Goal: Task Accomplishment & Management: Complete application form

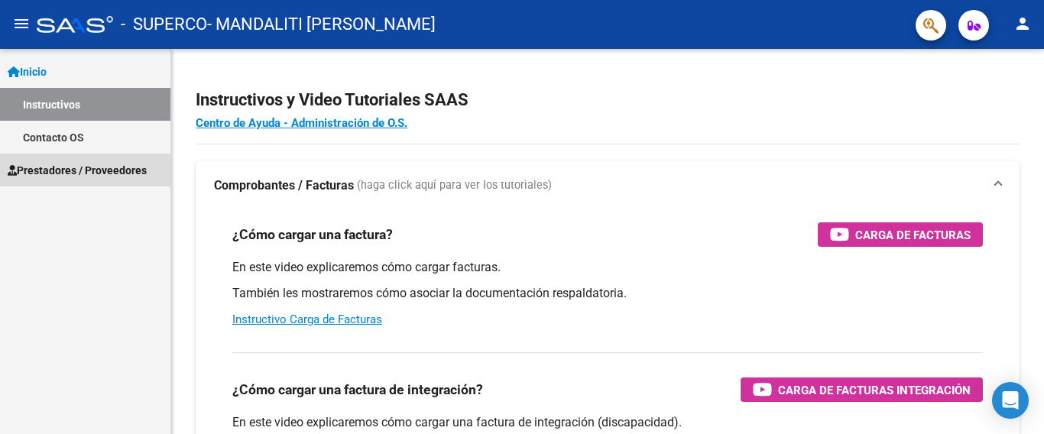
click at [99, 172] on span "Prestadores / Proveedores" at bounding box center [77, 170] width 139 height 17
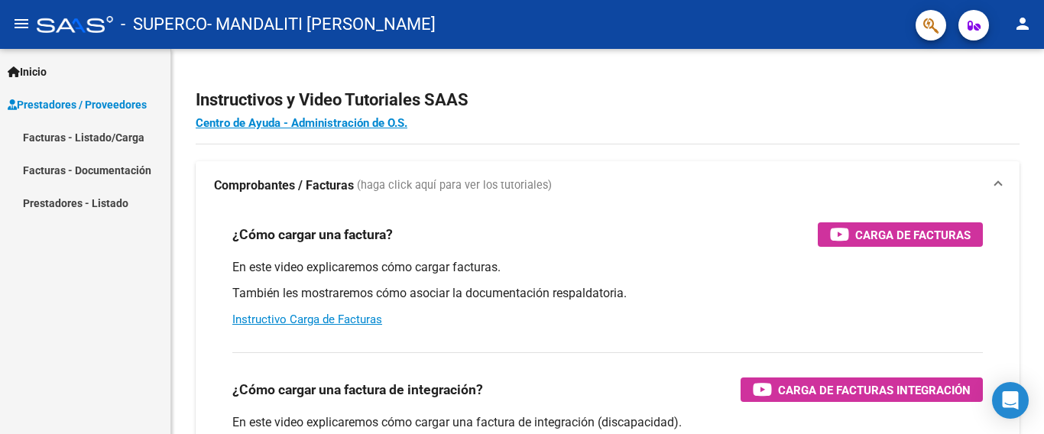
click at [78, 138] on link "Facturas - Listado/Carga" at bounding box center [85, 137] width 170 height 33
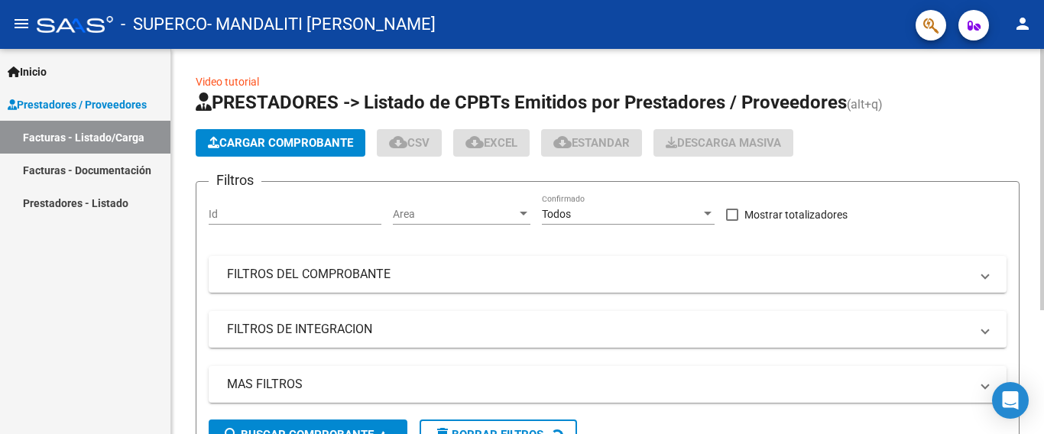
click at [283, 141] on span "Cargar Comprobante" at bounding box center [280, 143] width 145 height 14
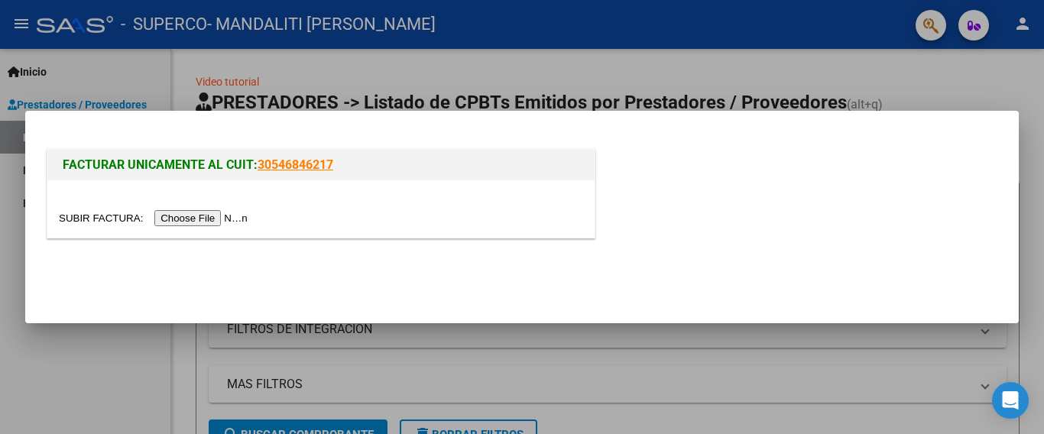
click at [229, 213] on input "file" at bounding box center [155, 218] width 193 height 16
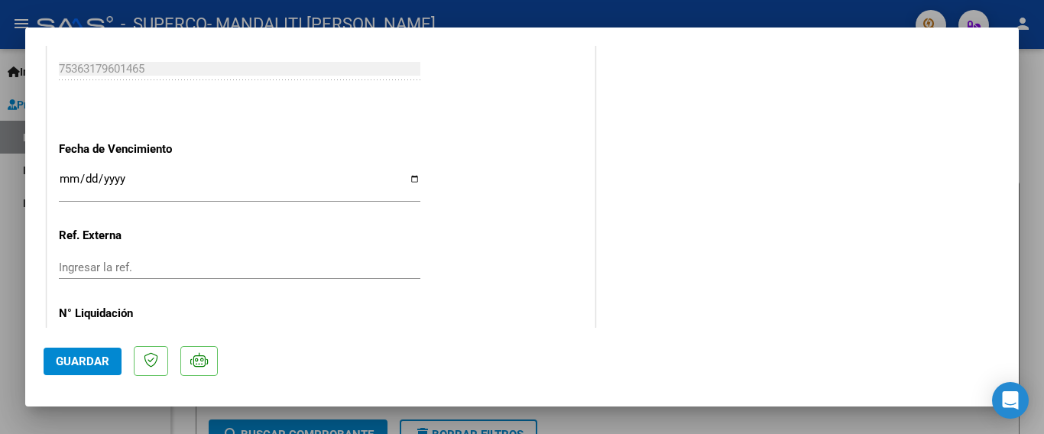
scroll to position [920, 0]
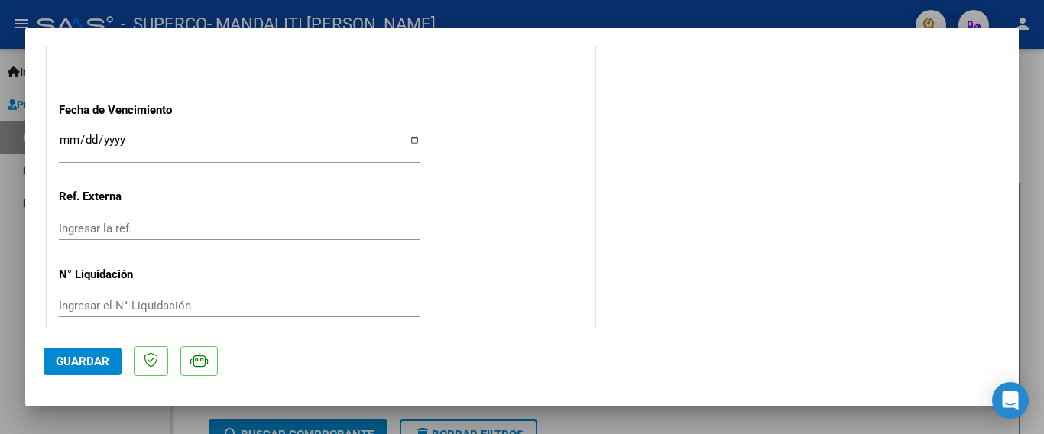
click at [83, 368] on button "Guardar" at bounding box center [83, 362] width 78 height 28
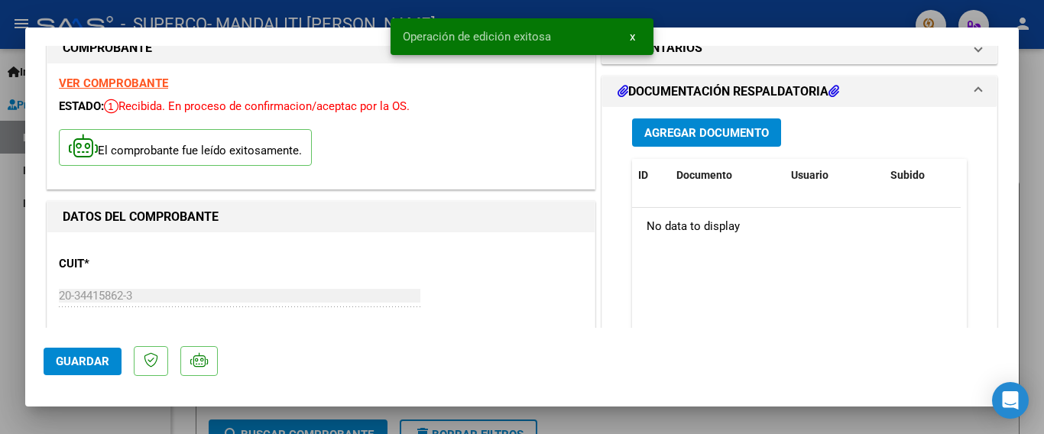
scroll to position [0, 0]
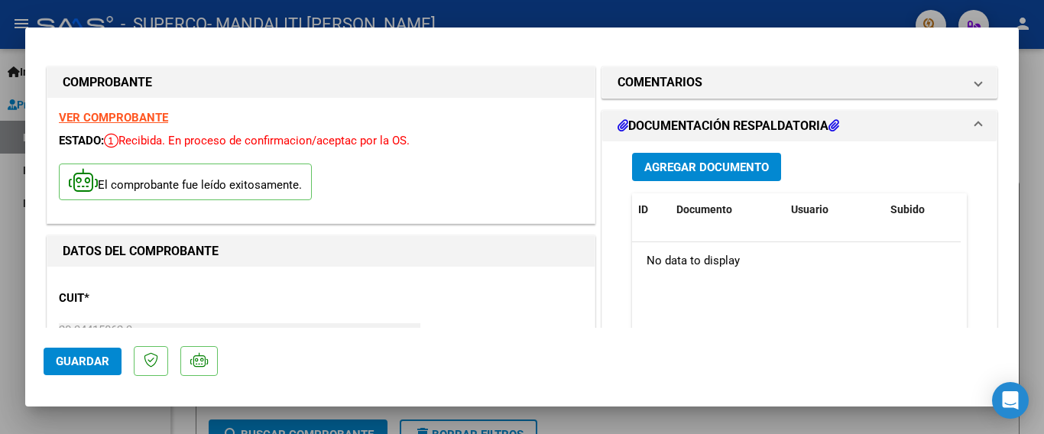
click at [705, 163] on span "Agregar Documento" at bounding box center [706, 168] width 125 height 14
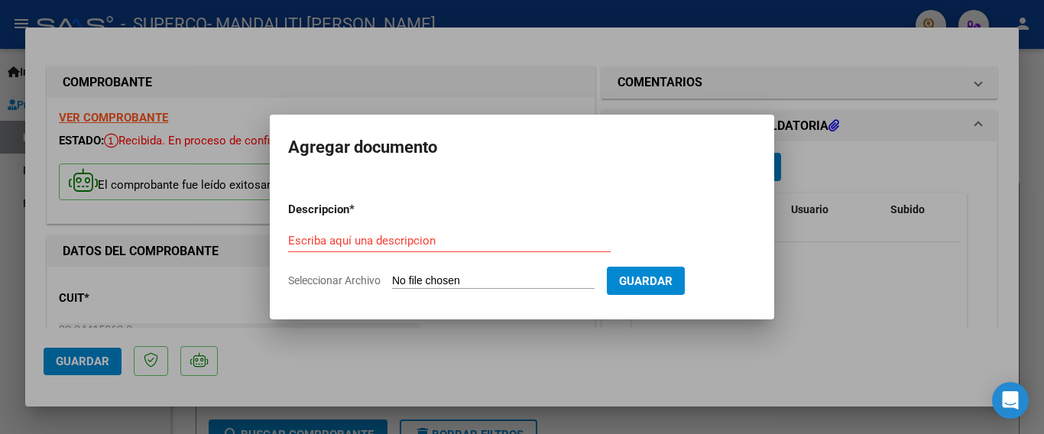
click at [402, 252] on div "Escriba aquí una descripcion" at bounding box center [449, 240] width 323 height 23
click at [400, 242] on input "Escriba aquí una descripcion" at bounding box center [449, 241] width 323 height 14
type input "Planilla de asitencia"
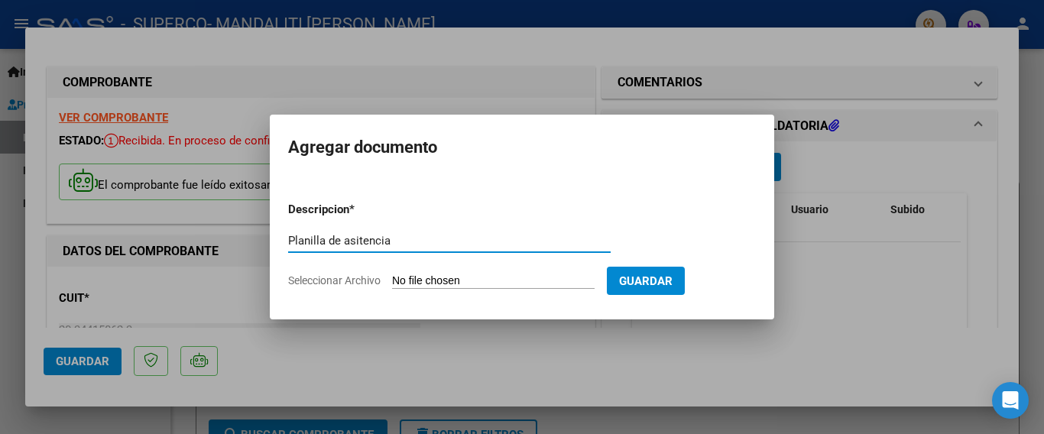
click at [413, 268] on form "Descripcion * Planilla de asitencia Escriba aquí una descripcion Seleccionar Ar…" at bounding box center [522, 246] width 468 height 112
click at [494, 282] on input "Seleccionar Archivo" at bounding box center [493, 281] width 203 height 15
type input "C:\fakepath\CamScanner [DATE] 21.17.pdf"
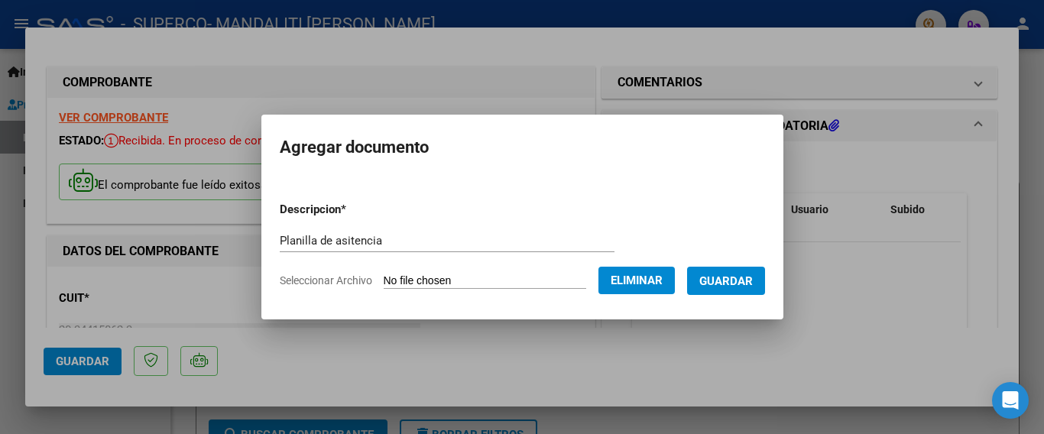
click at [722, 280] on span "Guardar" at bounding box center [726, 281] width 54 height 14
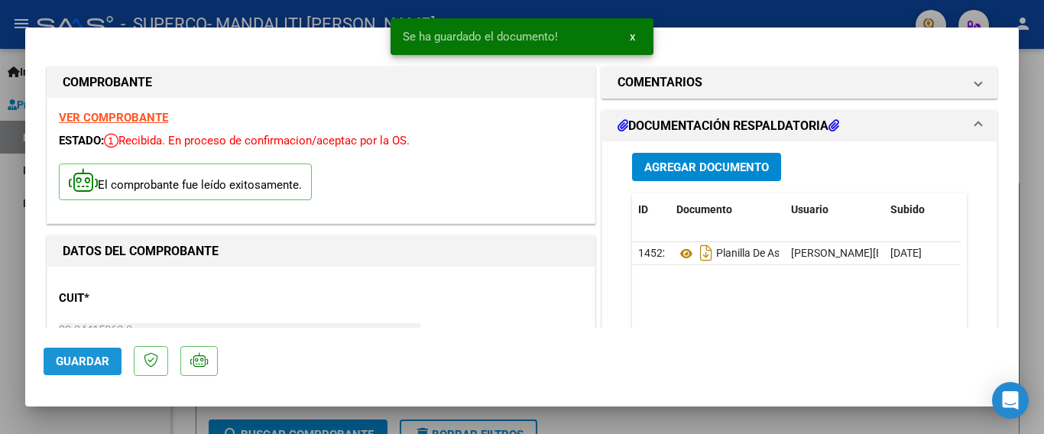
click at [89, 353] on button "Guardar" at bounding box center [83, 362] width 78 height 28
click at [0, 261] on div at bounding box center [522, 217] width 1044 height 434
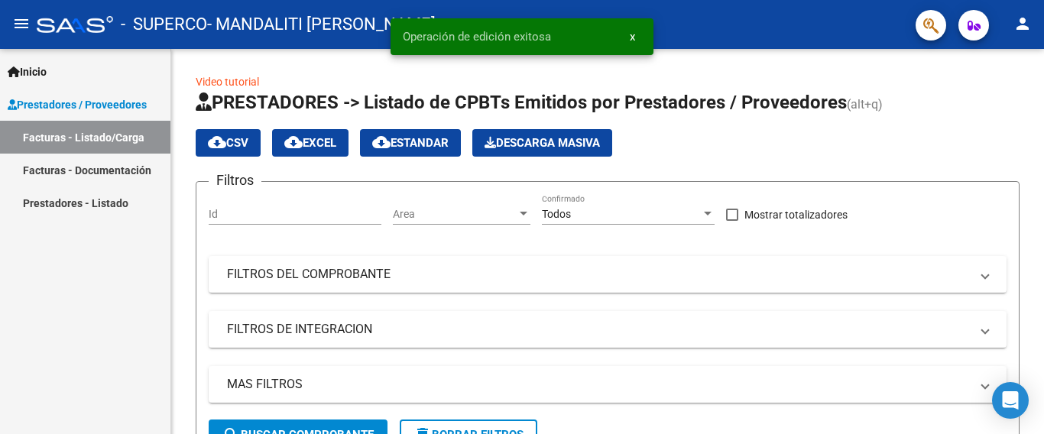
click at [127, 107] on span "Prestadores / Proveedores" at bounding box center [77, 104] width 139 height 17
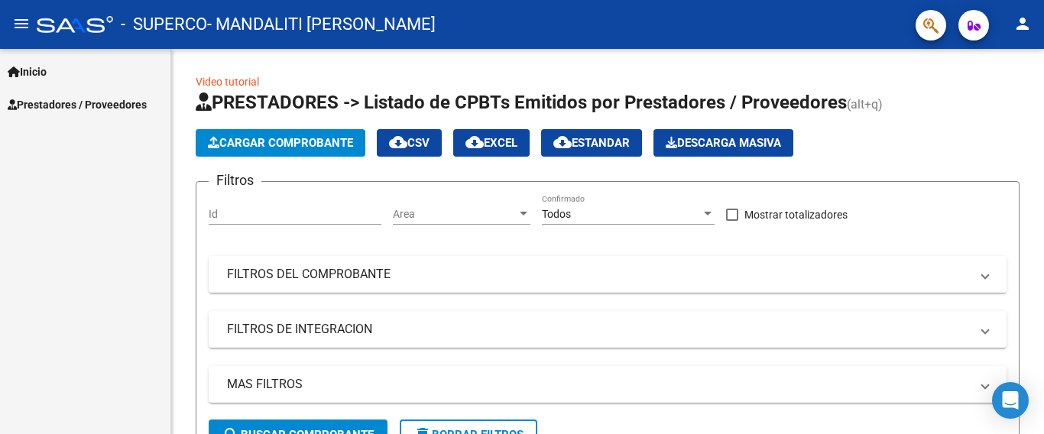
click at [58, 99] on span "Prestadores / Proveedores" at bounding box center [77, 104] width 139 height 17
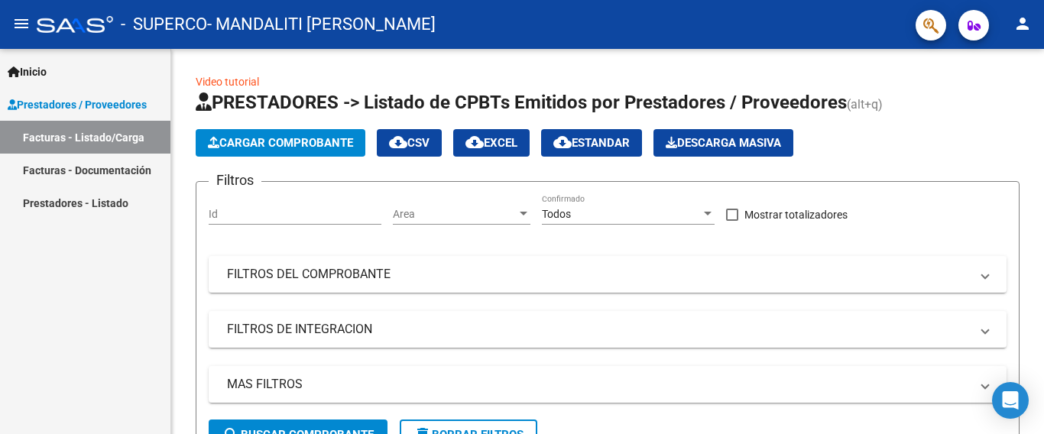
click at [51, 138] on link "Facturas - Listado/Carga" at bounding box center [85, 137] width 170 height 33
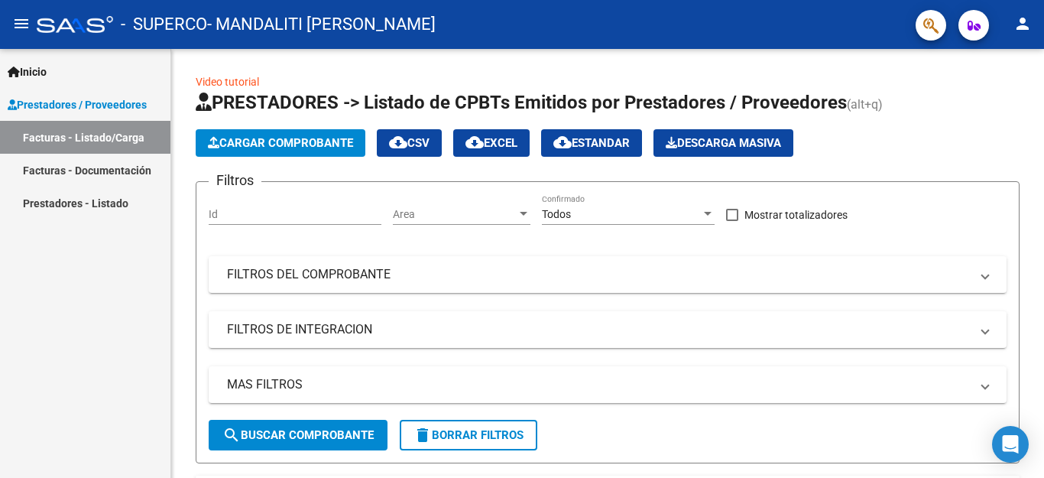
click at [1029, 26] on mat-icon "person" at bounding box center [1022, 24] width 18 height 18
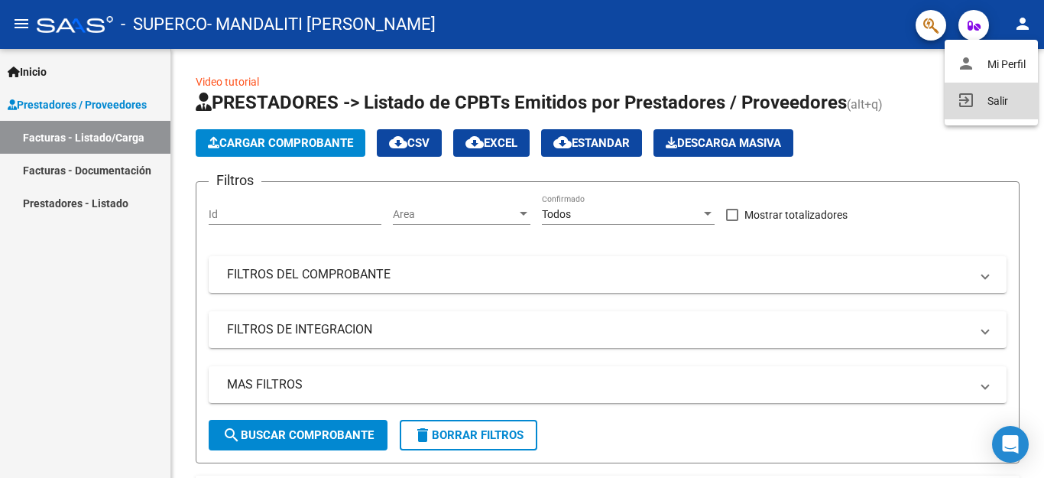
click at [996, 99] on button "exit_to_app Salir" at bounding box center [991, 101] width 93 height 37
